Goal: Task Accomplishment & Management: Manage account settings

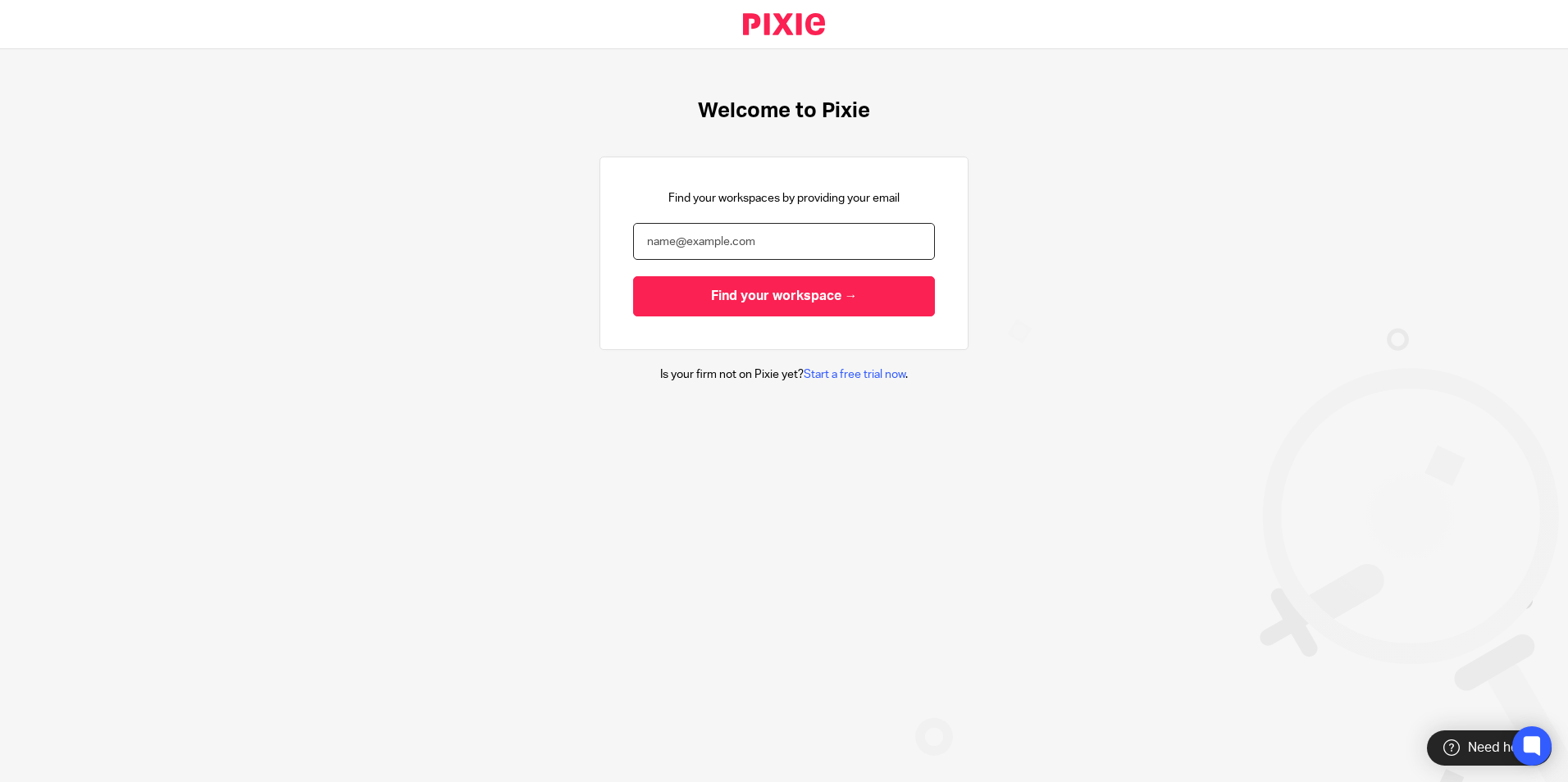
click at [767, 236] on input "email" at bounding box center [784, 242] width 302 height 37
type input "natalie@boldenandlong.co.uk"
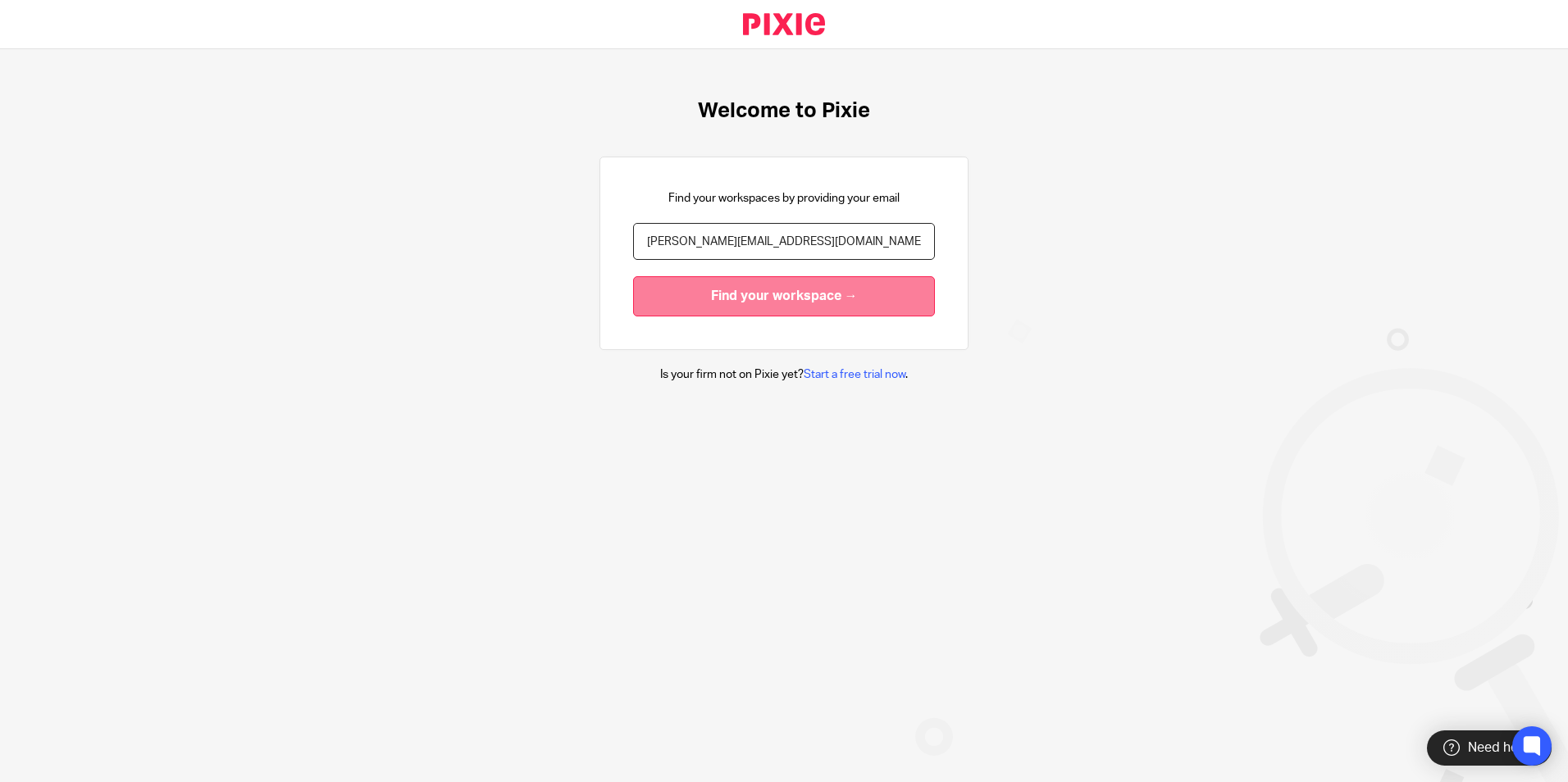
click at [736, 299] on input "Find your workspace →" at bounding box center [784, 296] width 302 height 40
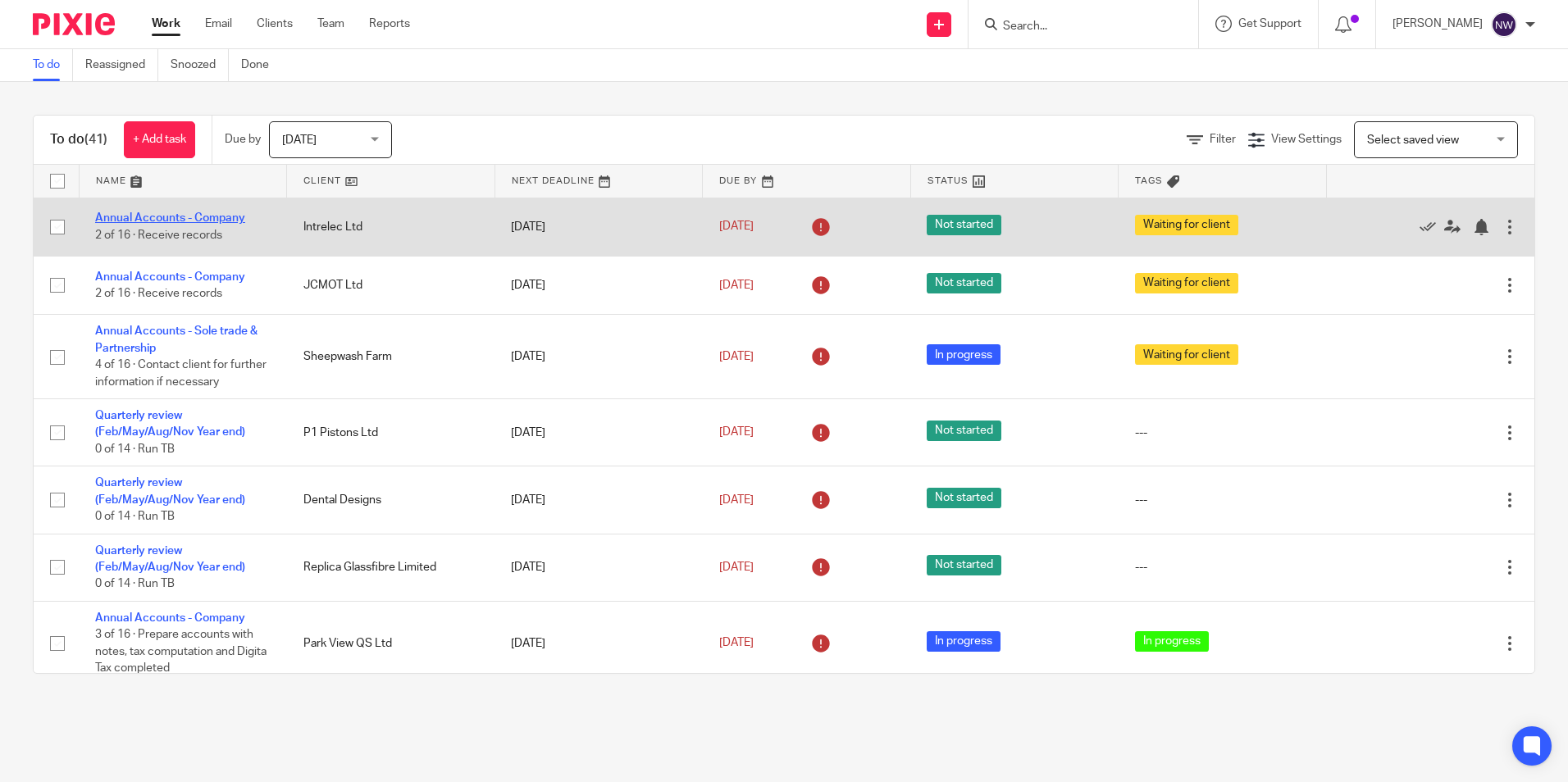
click at [209, 215] on link "Annual Accounts - Company" at bounding box center [170, 218] width 150 height 12
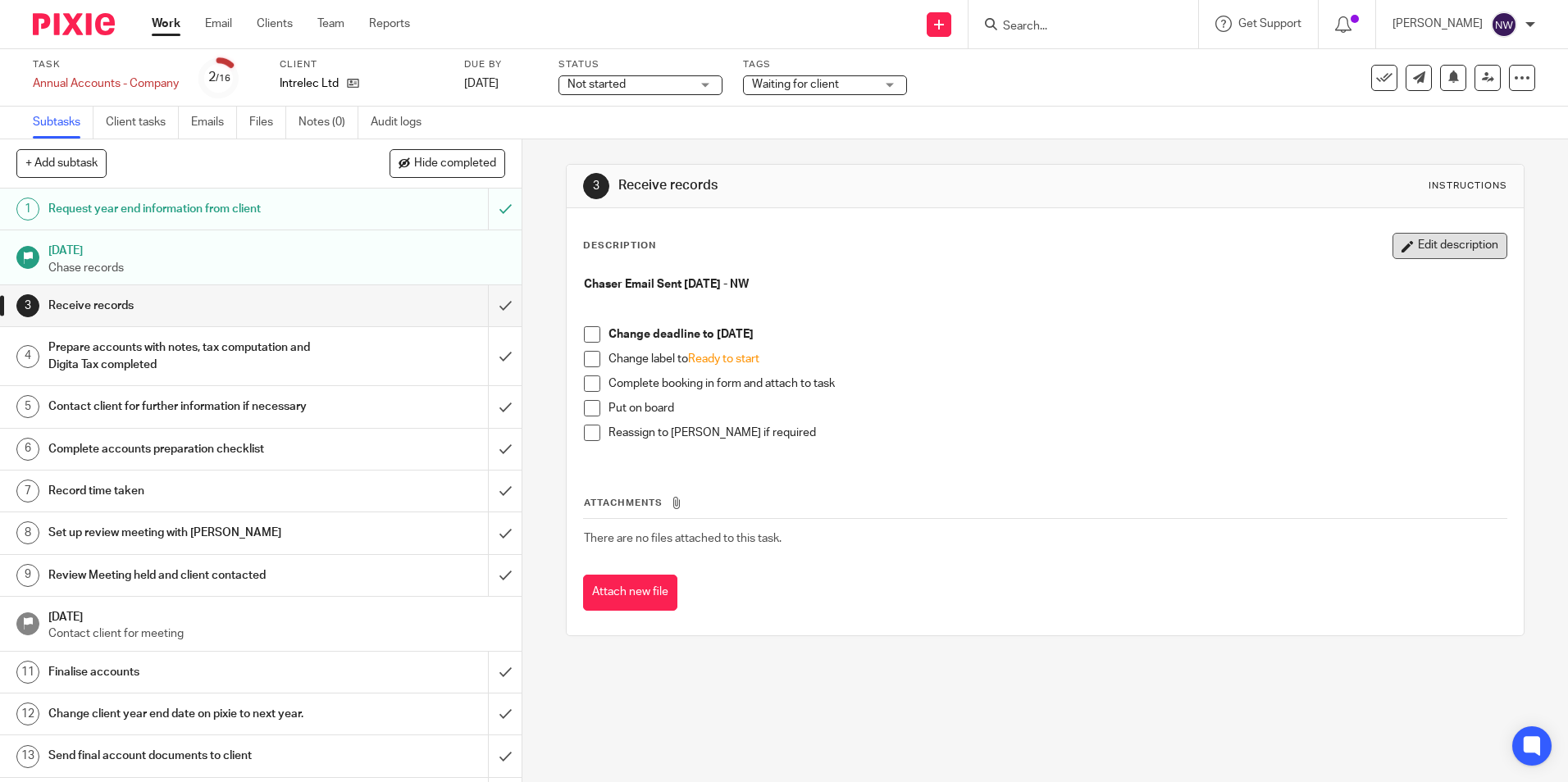
click at [1408, 241] on button "Edit description" at bounding box center [1450, 245] width 115 height 26
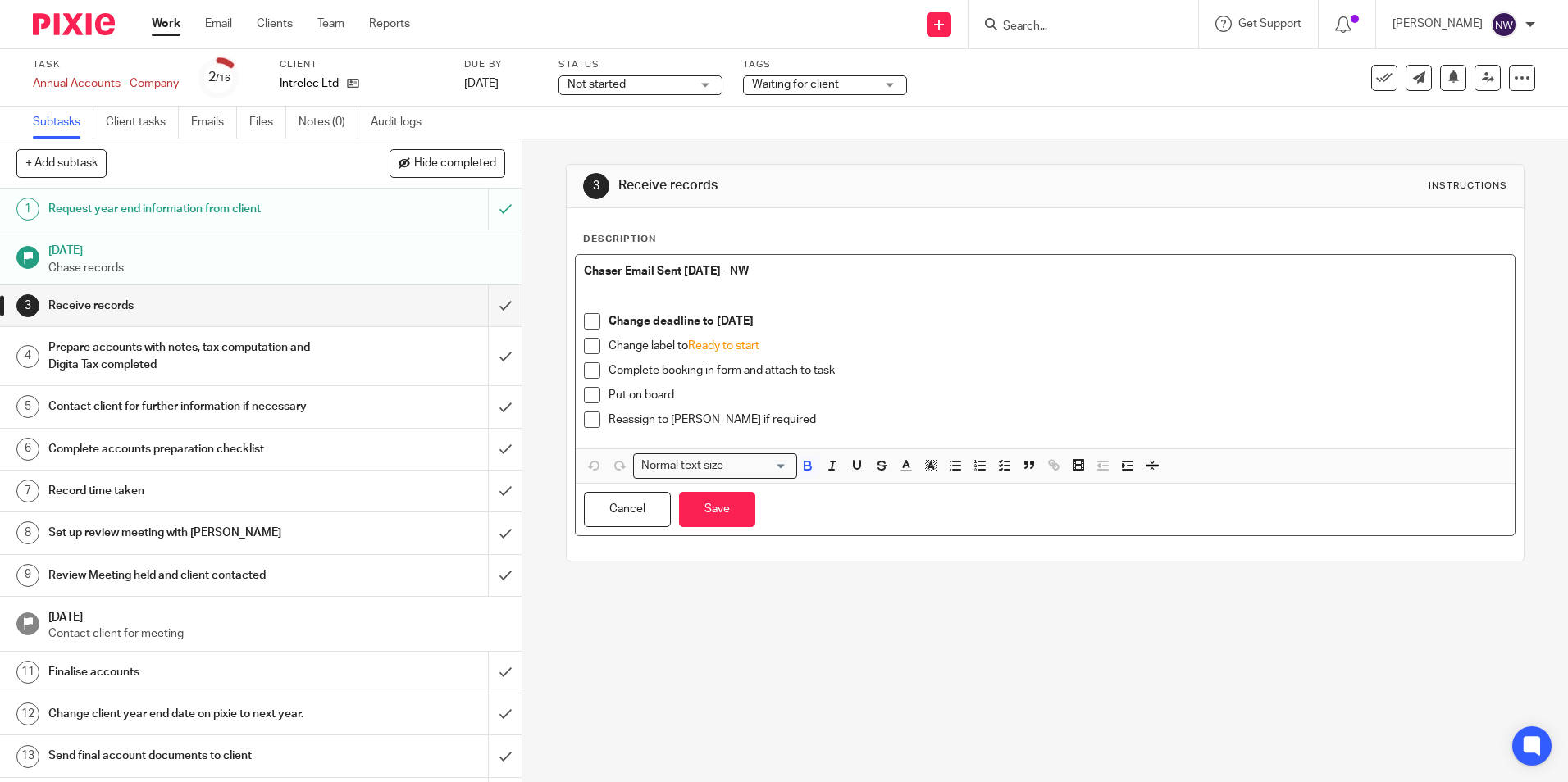
click at [830, 267] on p "Chaser Email Sent [DATE] - NW" at bounding box center [1045, 271] width 922 height 16
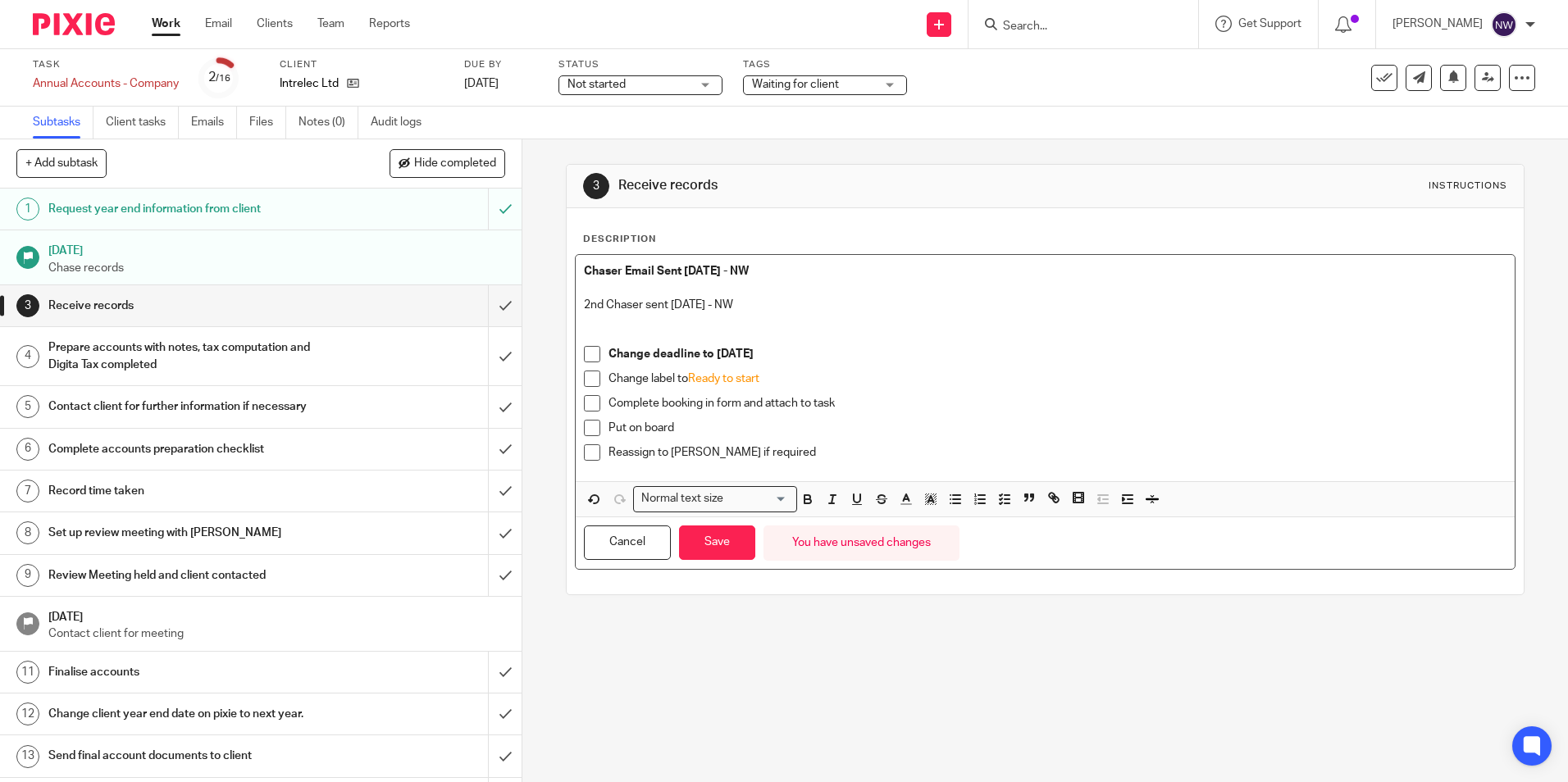
drag, startPoint x: 766, startPoint y: 308, endPoint x: 579, endPoint y: 301, distance: 187.1
click at [584, 301] on p "2nd Chaser sent [DATE] - NW" at bounding box center [1045, 305] width 922 height 16
click at [805, 503] on icon "button" at bounding box center [808, 501] width 7 height 4
click at [726, 539] on button "Save" at bounding box center [718, 543] width 77 height 35
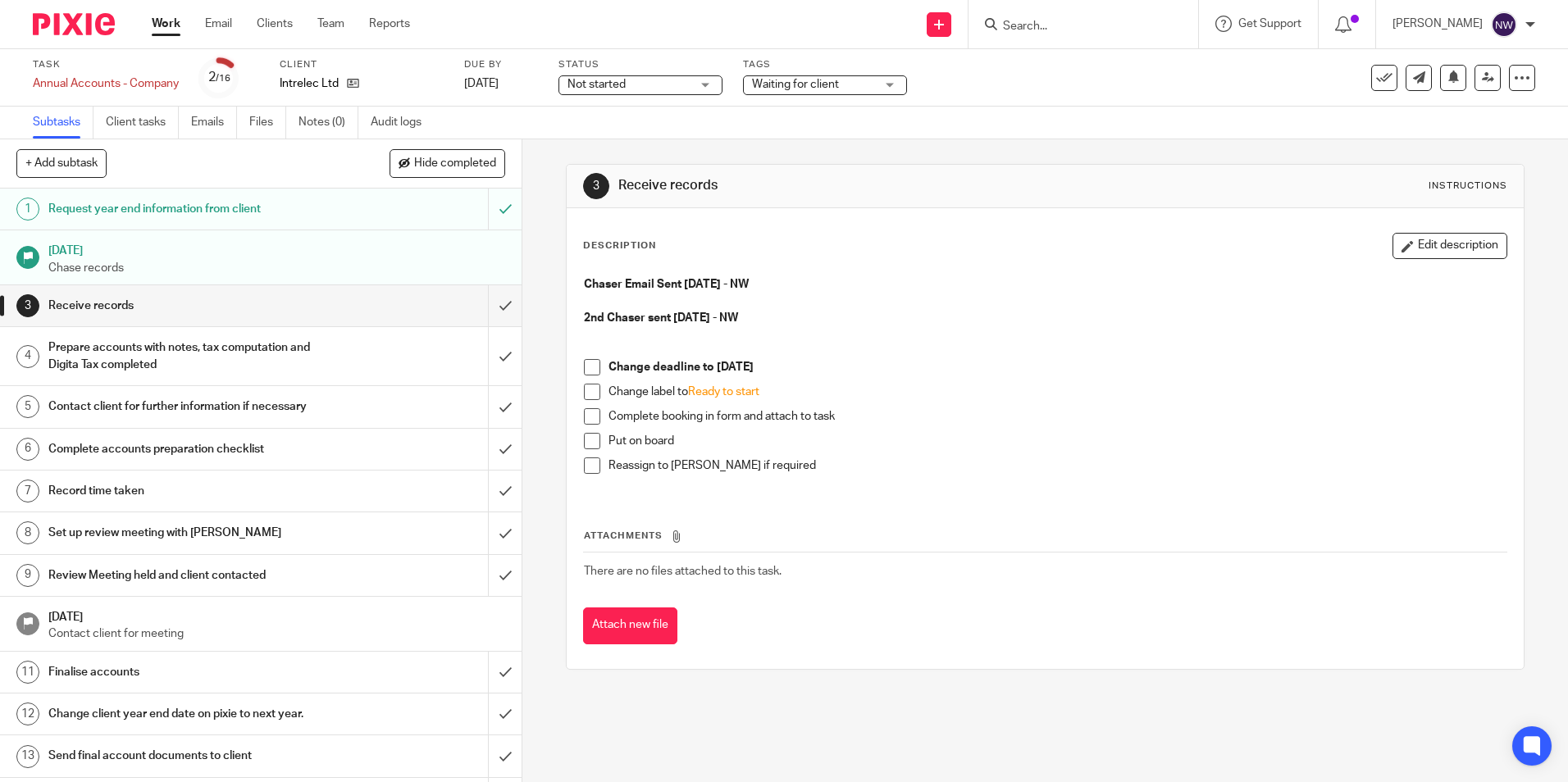
click at [170, 26] on link "Work" at bounding box center [166, 23] width 29 height 16
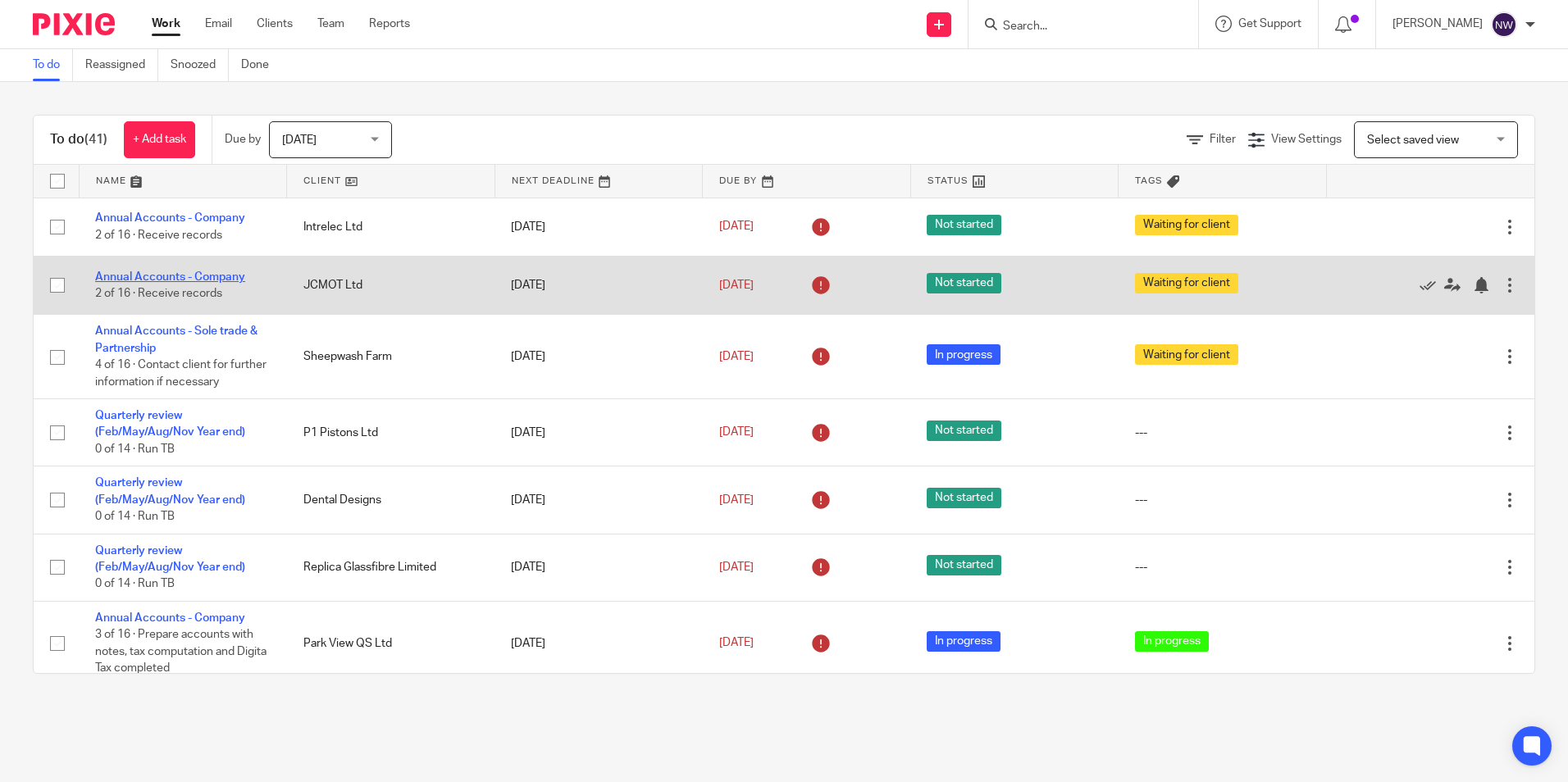
click at [174, 275] on link "Annual Accounts - Company" at bounding box center [170, 277] width 150 height 12
